Goal: Navigation & Orientation: Find specific page/section

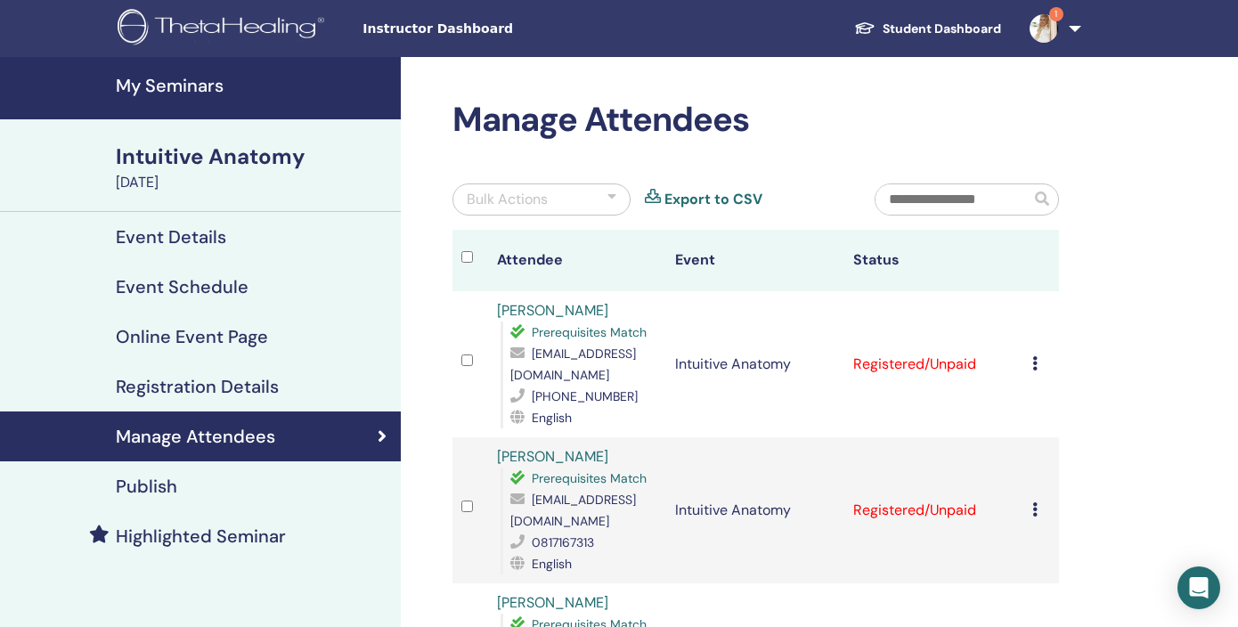
click at [239, 290] on h4 "Event Schedule" at bounding box center [182, 286] width 133 height 21
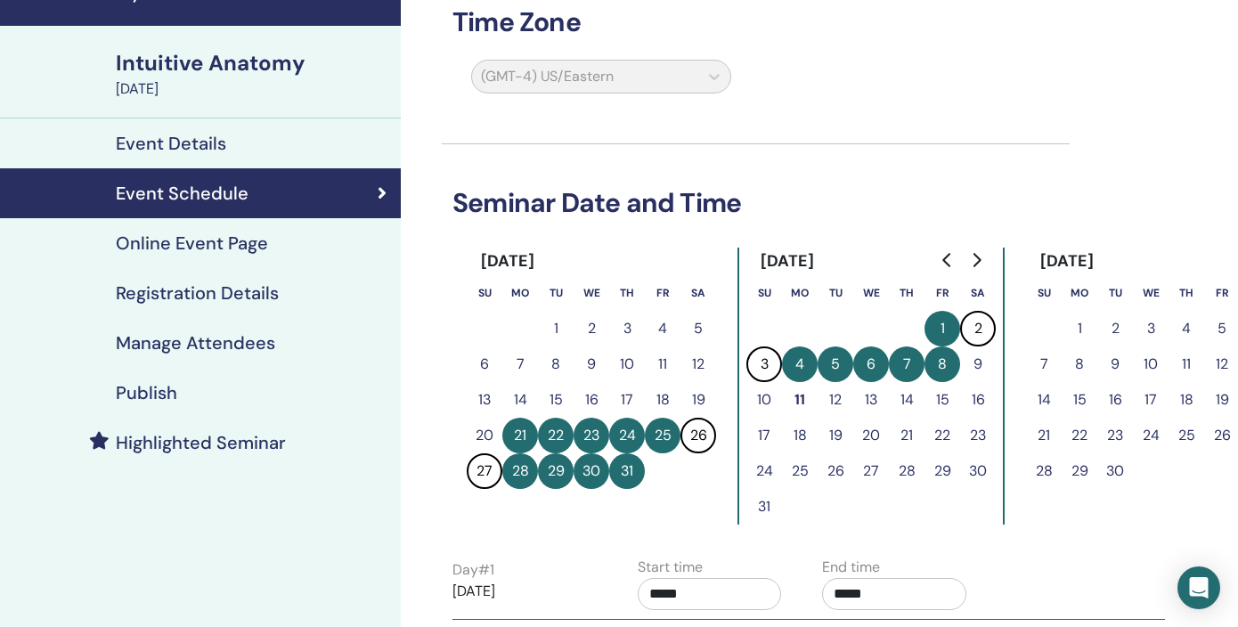
scroll to position [80, 0]
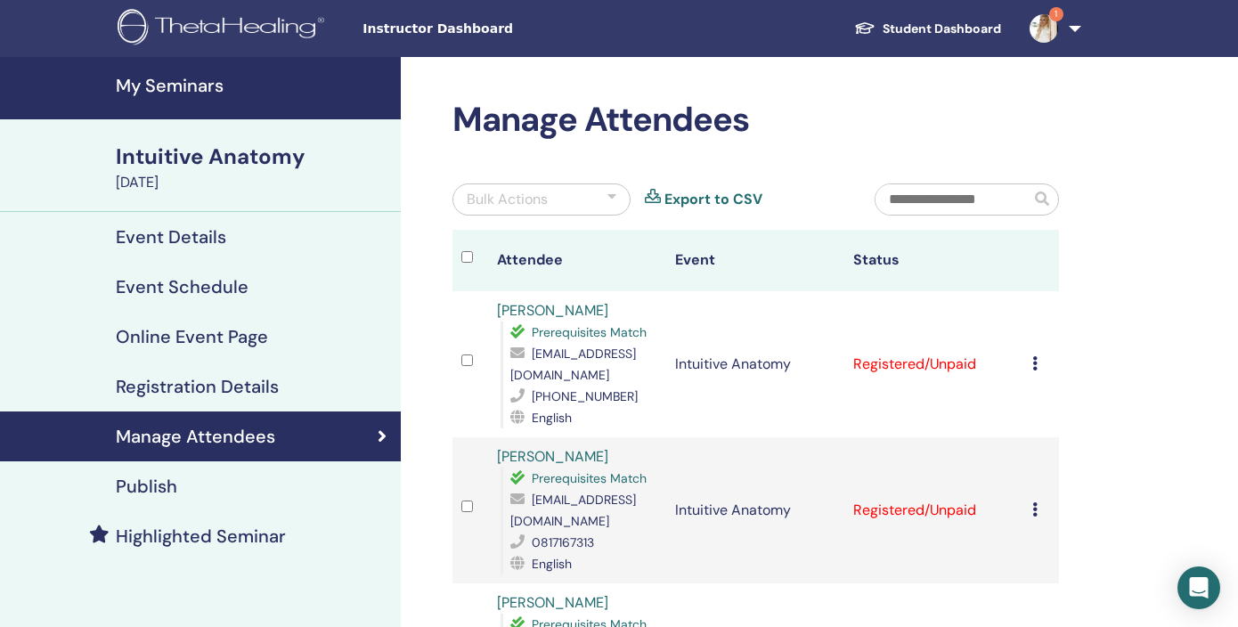
scroll to position [54, 0]
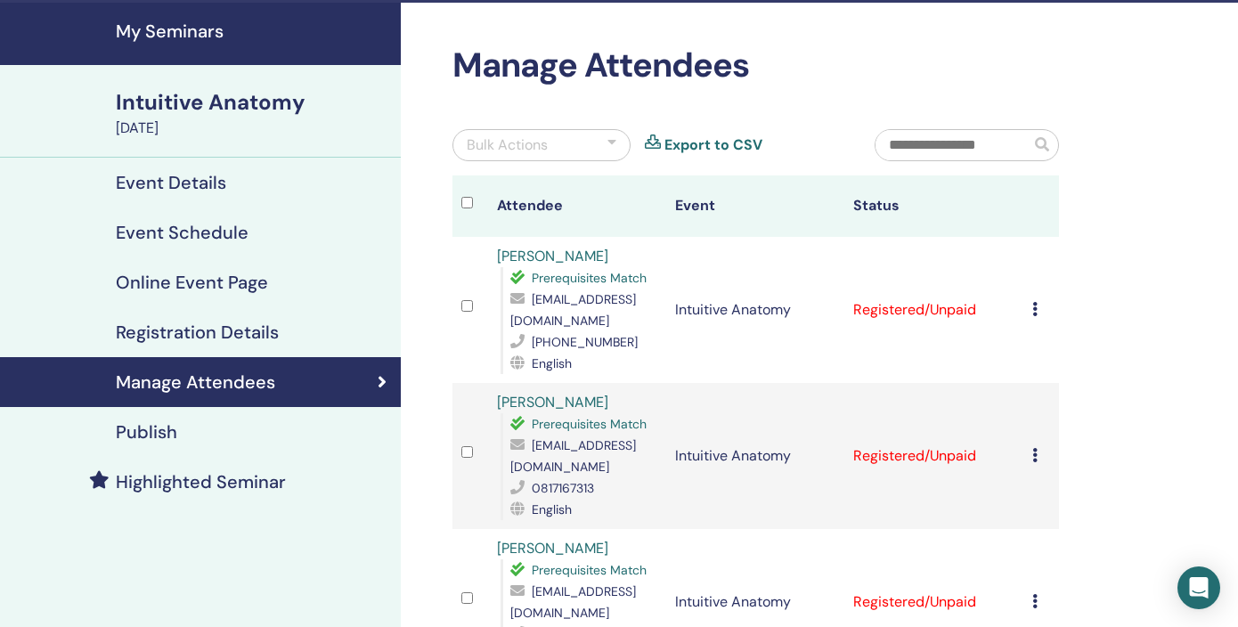
click at [169, 37] on h4 "My Seminars" at bounding box center [253, 30] width 274 height 21
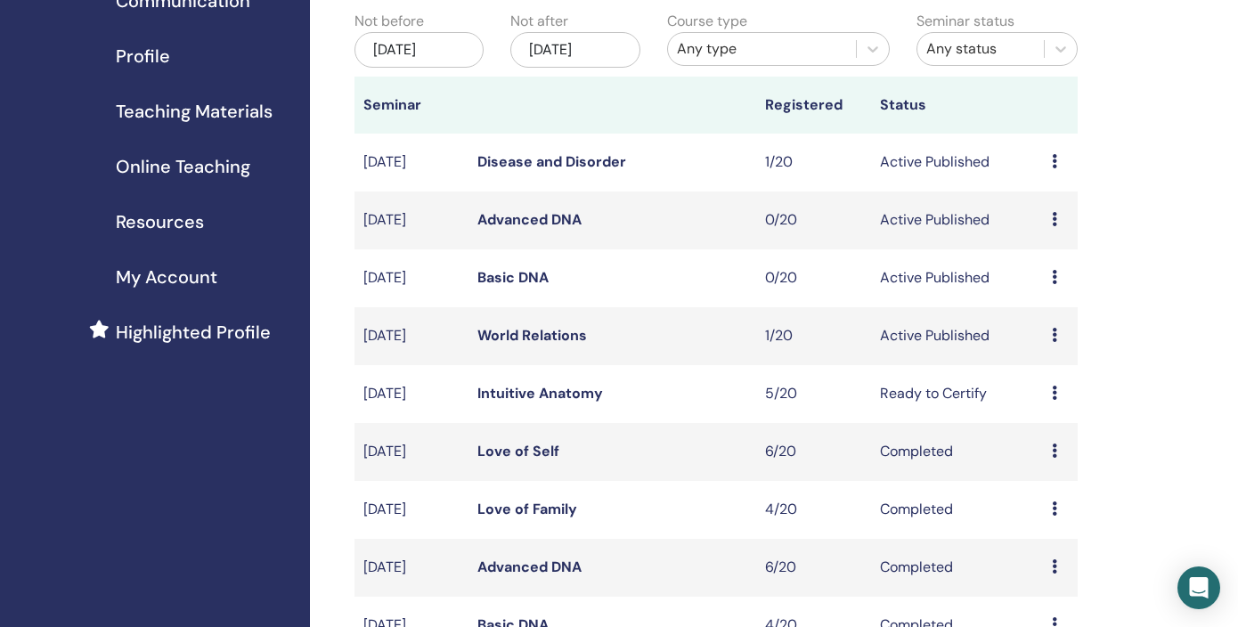
scroll to position [199, 0]
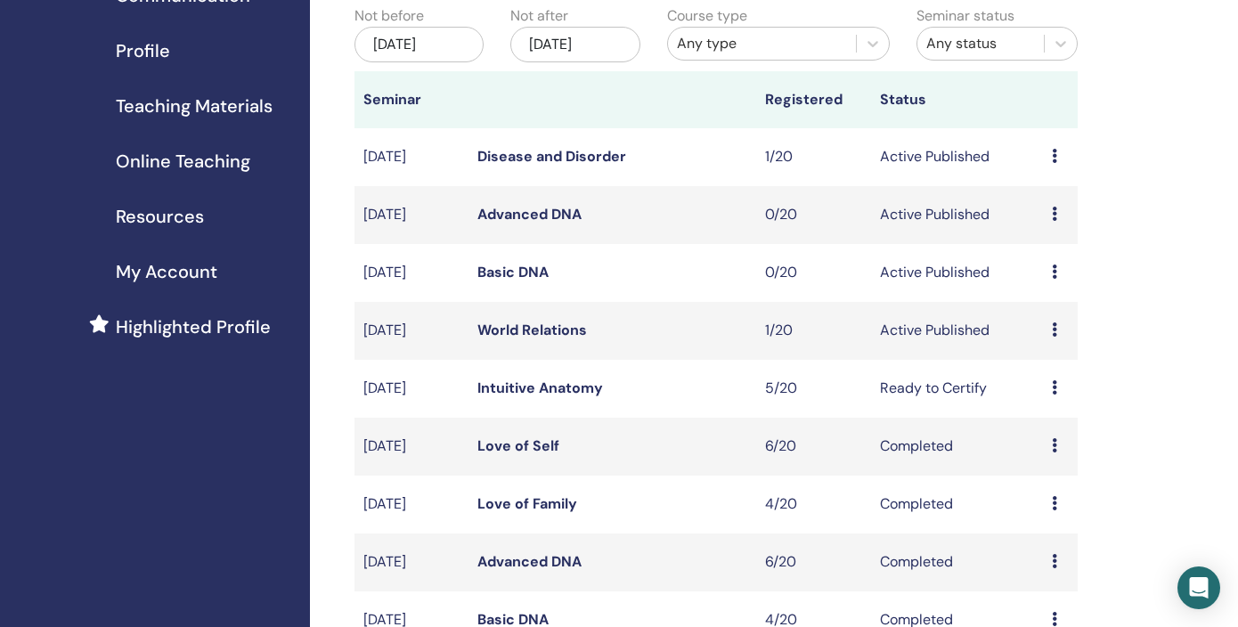
click at [1052, 330] on icon at bounding box center [1054, 329] width 5 height 14
click at [1045, 399] on link "Attendees" at bounding box center [1049, 398] width 68 height 19
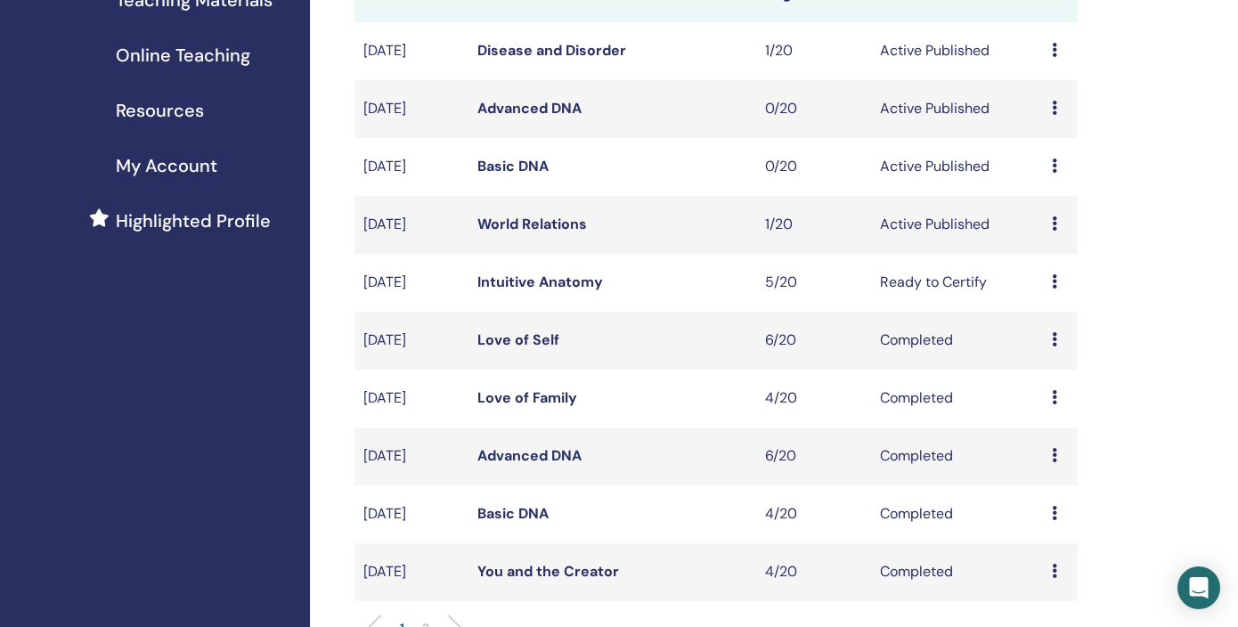
scroll to position [312, 0]
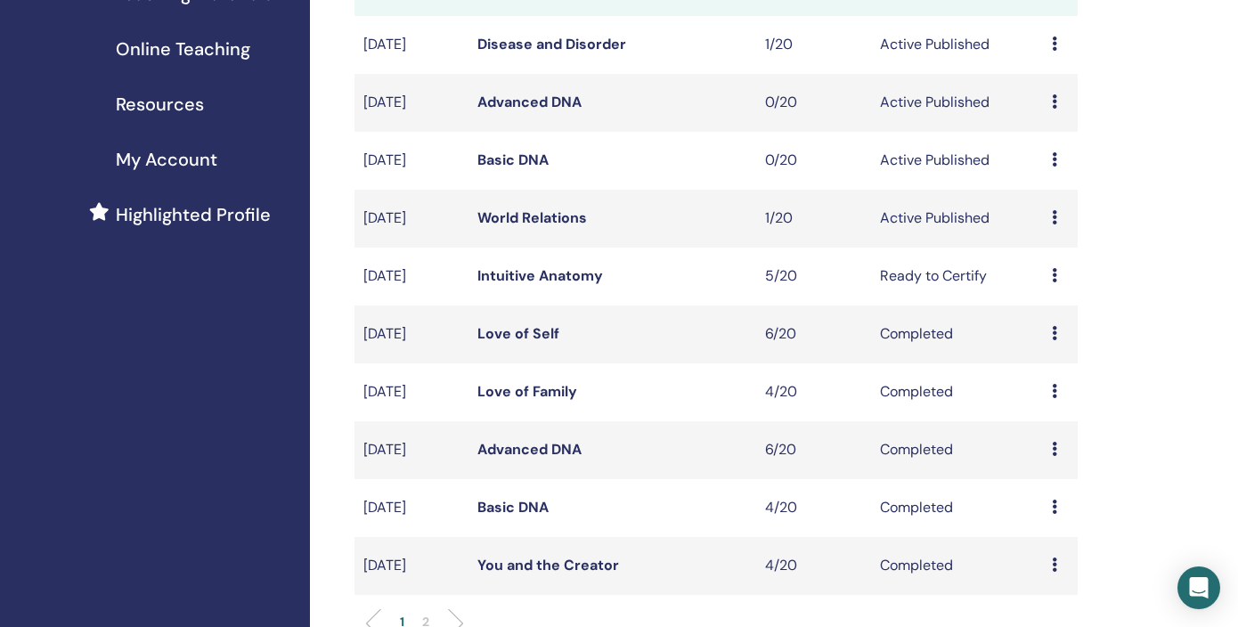
drag, startPoint x: 446, startPoint y: 216, endPoint x: 363, endPoint y: 211, distance: 83.0
click at [363, 211] on td "[DATE]" at bounding box center [411, 219] width 115 height 58
click at [494, 218] on link "World Relations" at bounding box center [532, 217] width 110 height 19
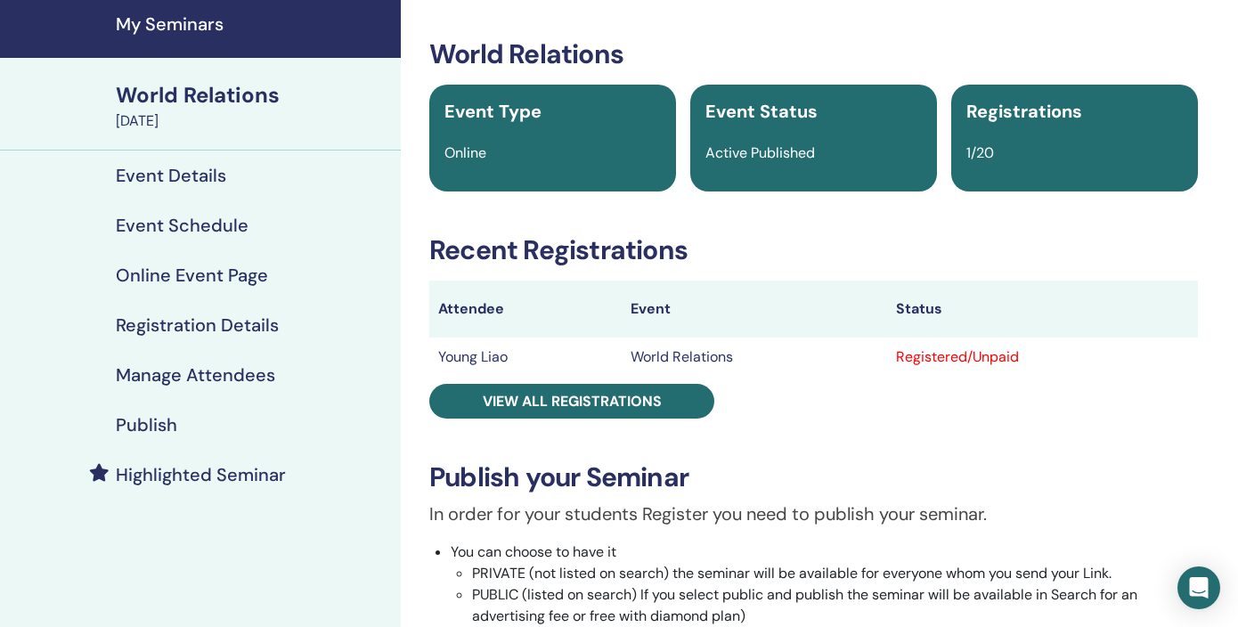
scroll to position [17, 0]
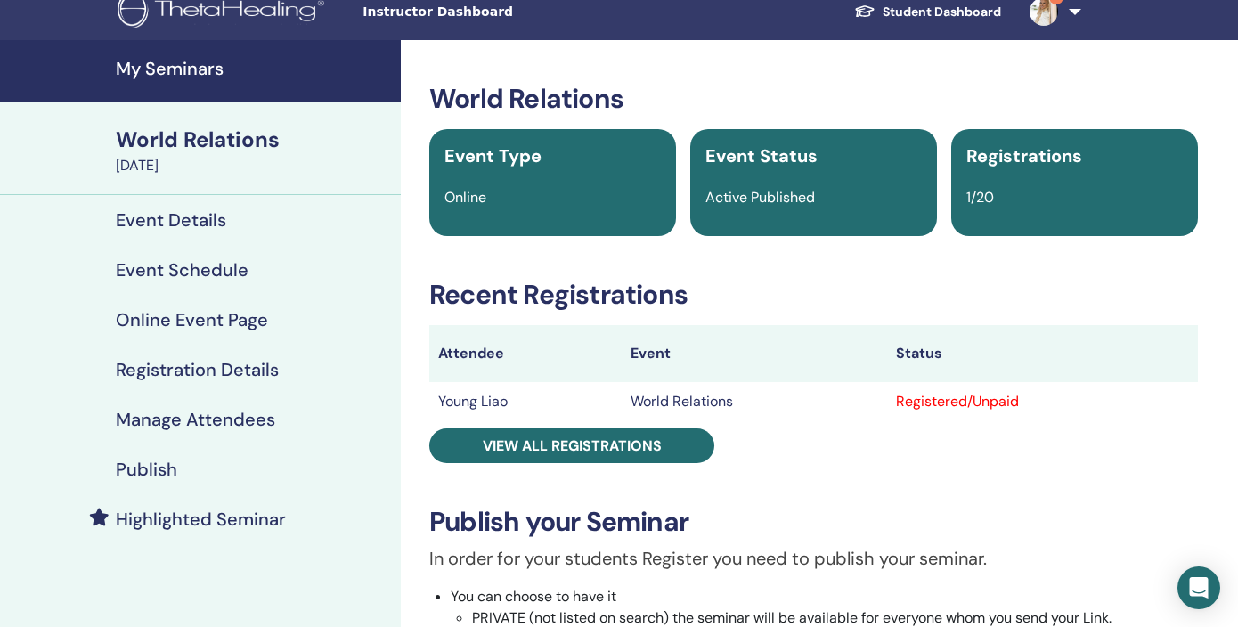
click at [140, 214] on h4 "Event Details" at bounding box center [171, 219] width 110 height 21
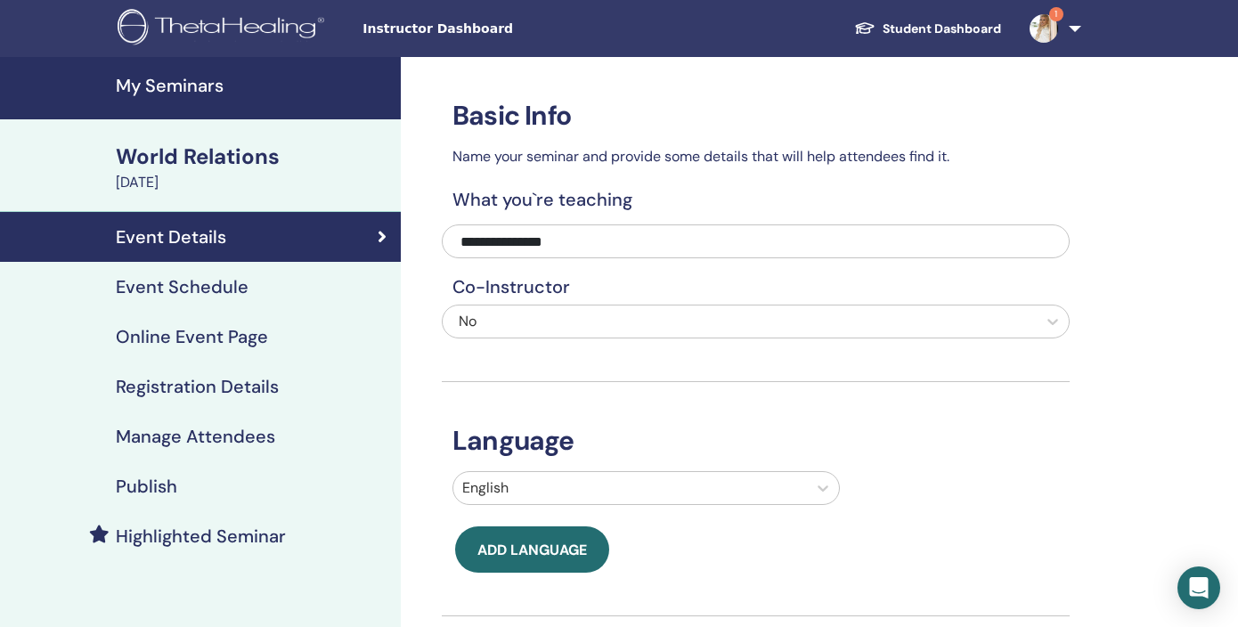
click at [270, 289] on div "Event Schedule" at bounding box center [200, 286] width 372 height 21
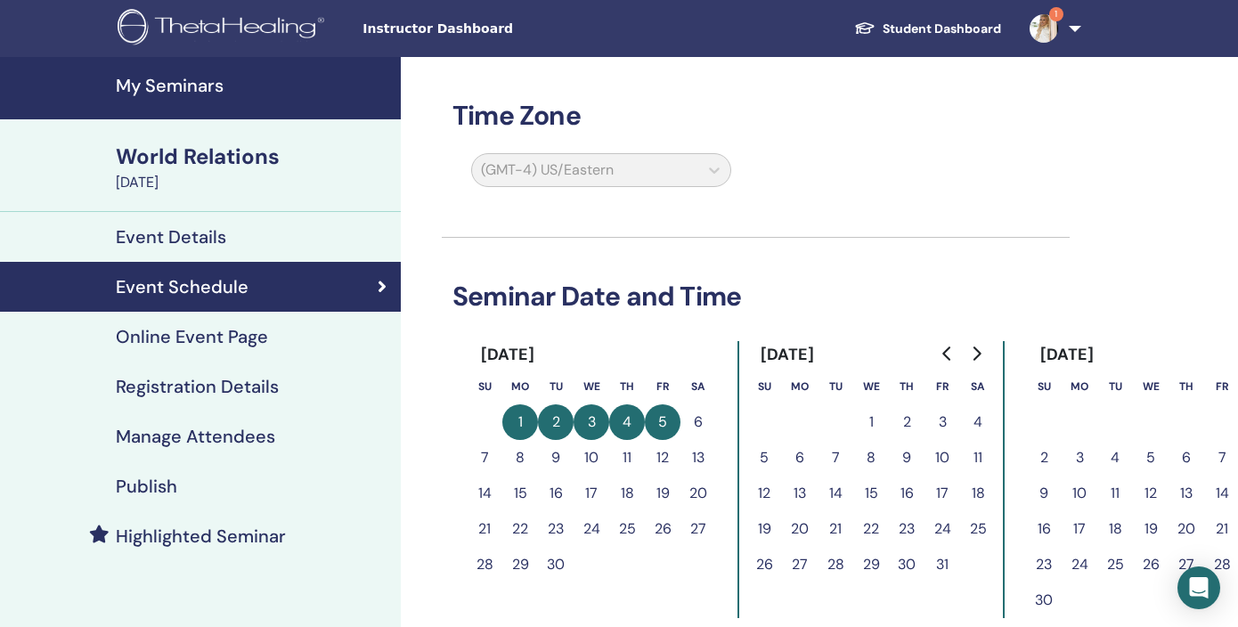
click at [173, 92] on h4 "My Seminars" at bounding box center [253, 85] width 274 height 21
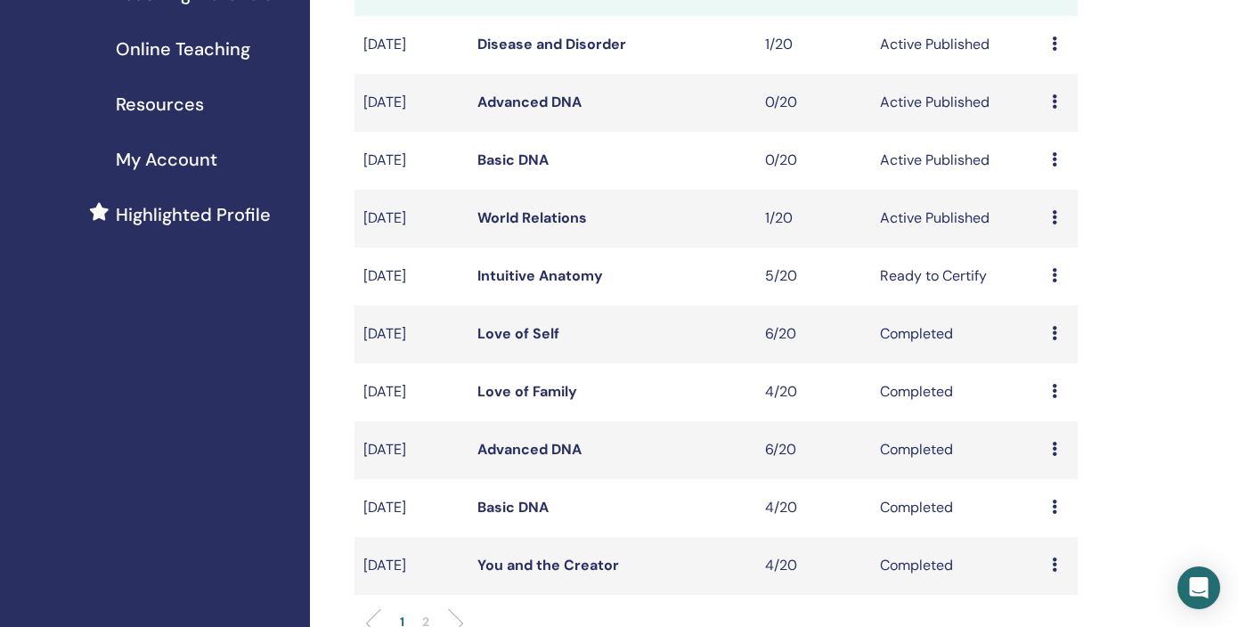
scroll to position [318, 0]
